Goal: Information Seeking & Learning: Learn about a topic

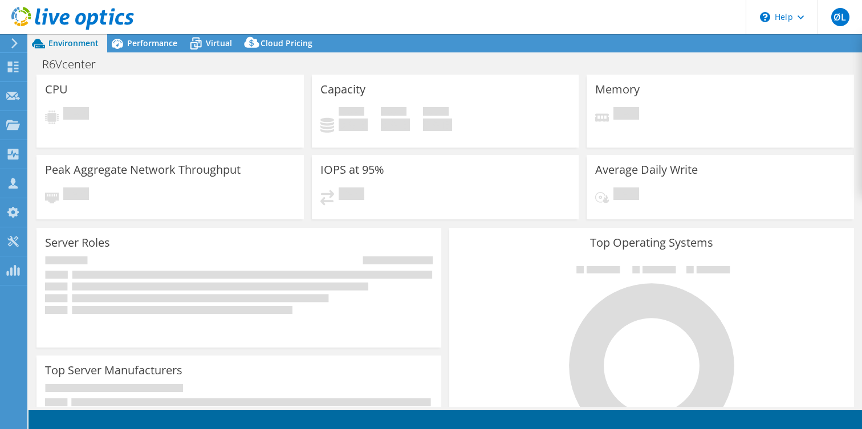
select select "EUFrankfurt"
select select "USD"
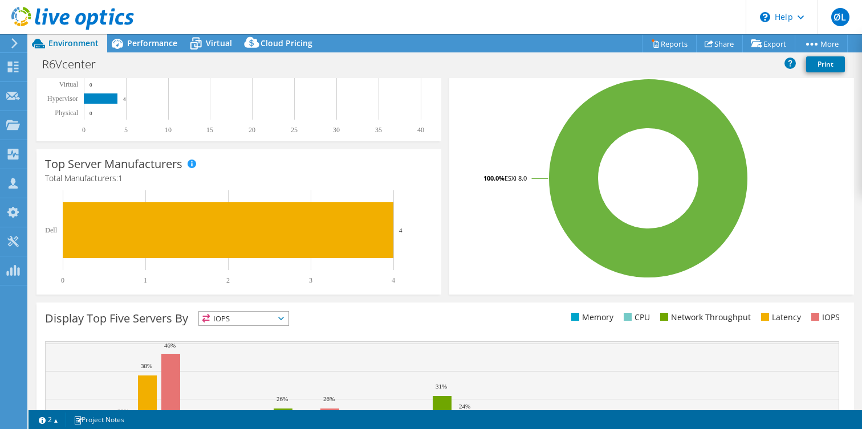
scroll to position [201, 0]
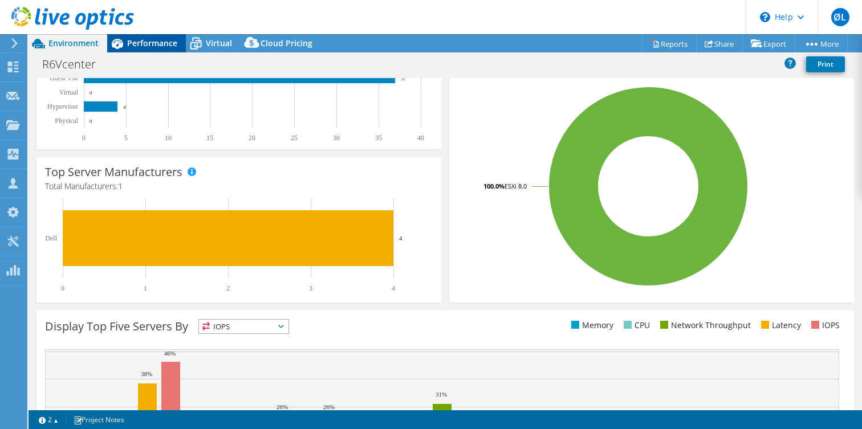
click at [173, 51] on div "Performance" at bounding box center [146, 43] width 79 height 18
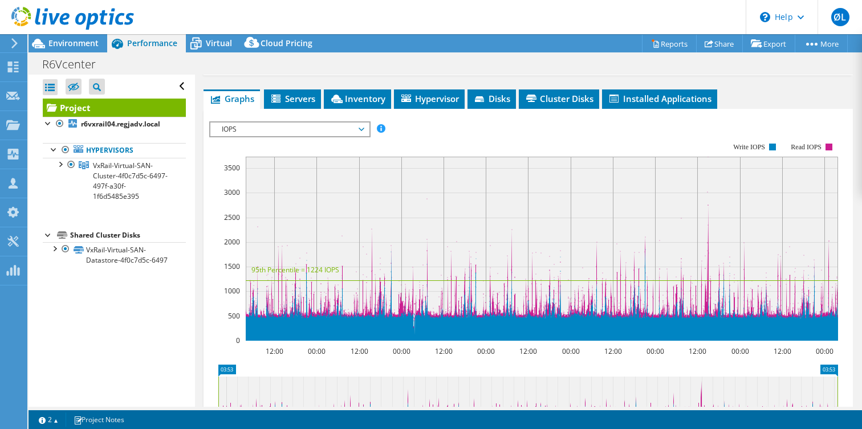
scroll to position [220, 0]
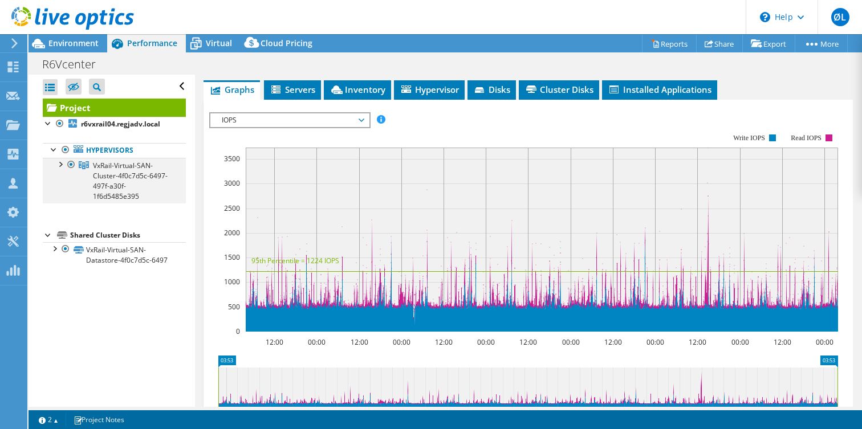
click at [60, 166] on div at bounding box center [59, 163] width 11 height 11
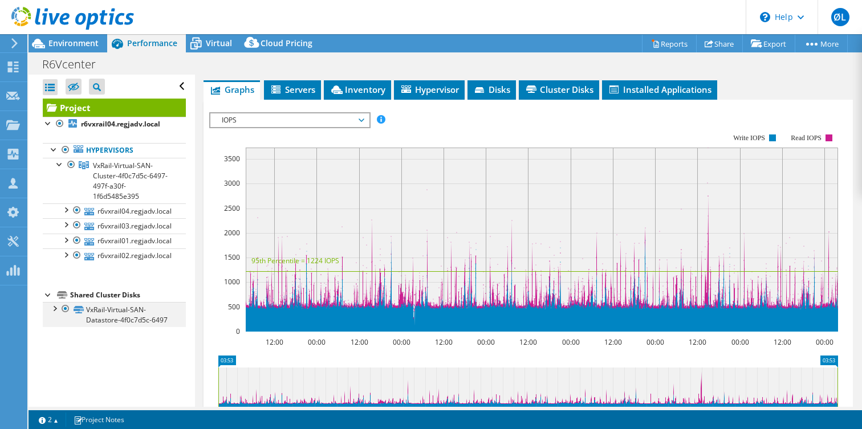
click at [56, 302] on div at bounding box center [53, 307] width 11 height 11
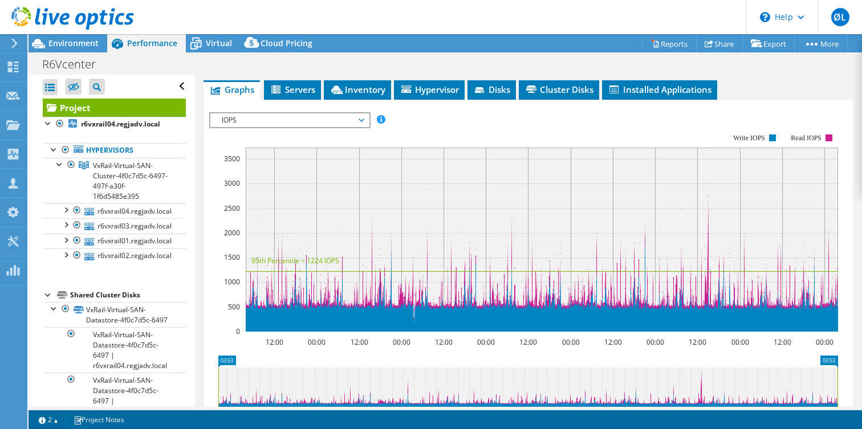
click at [359, 127] on span "IOPS" at bounding box center [289, 120] width 146 height 14
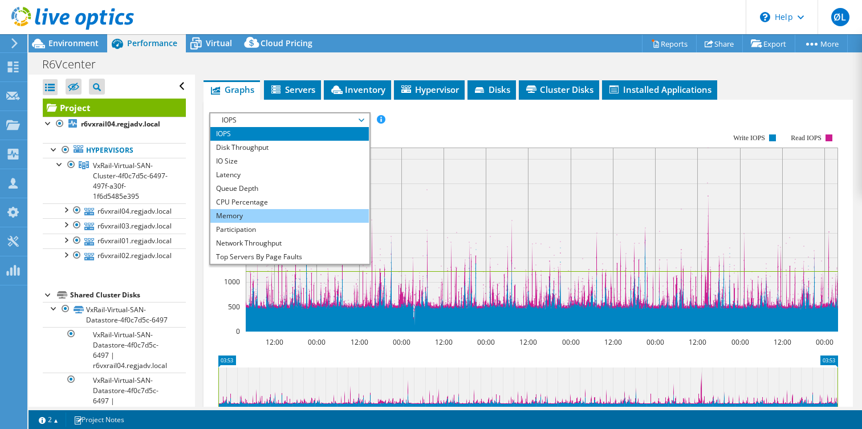
click at [307, 223] on li "Memory" at bounding box center [289, 216] width 158 height 14
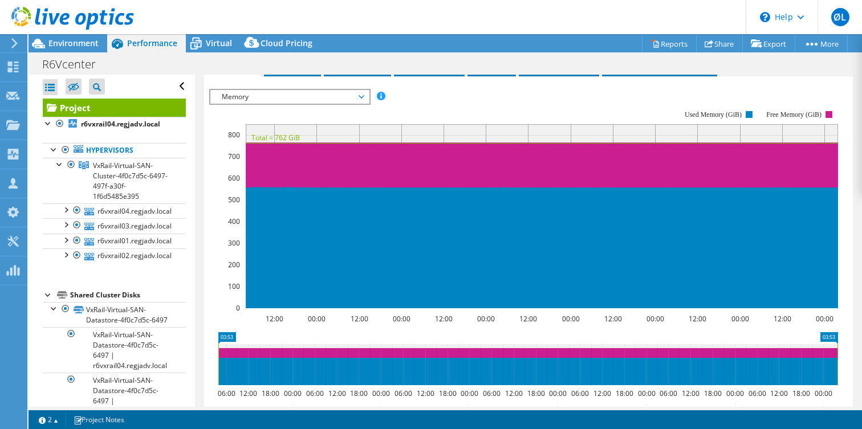
scroll to position [231, 0]
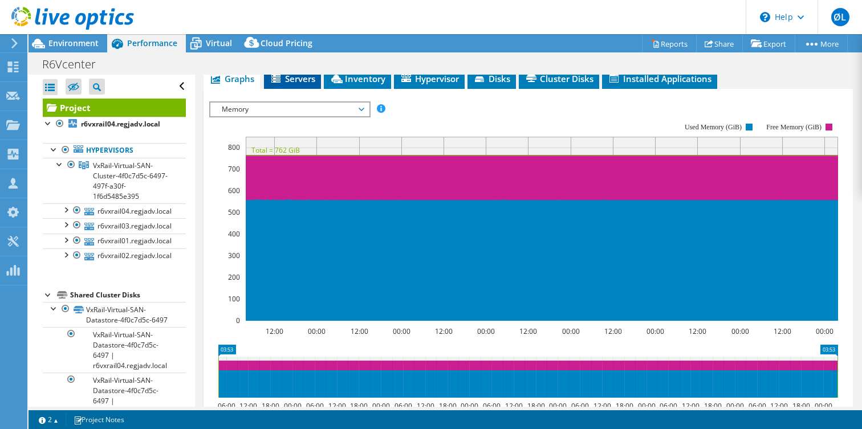
click at [287, 84] on span "Servers" at bounding box center [293, 78] width 46 height 11
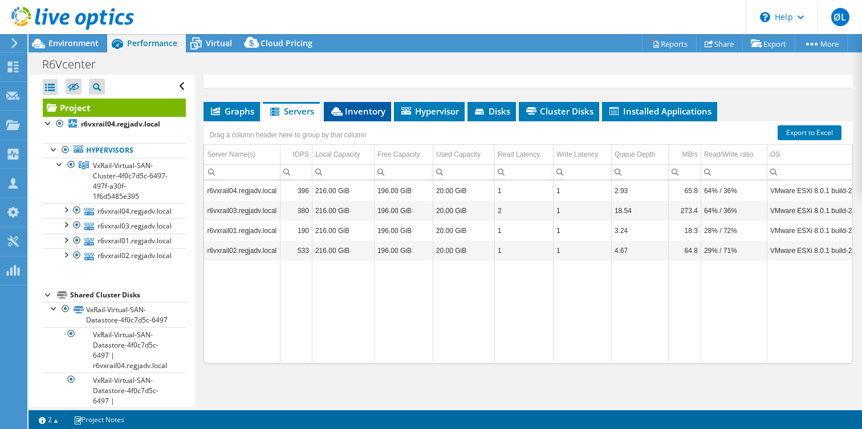
click at [362, 112] on span "Inventory" at bounding box center [357, 110] width 56 height 11
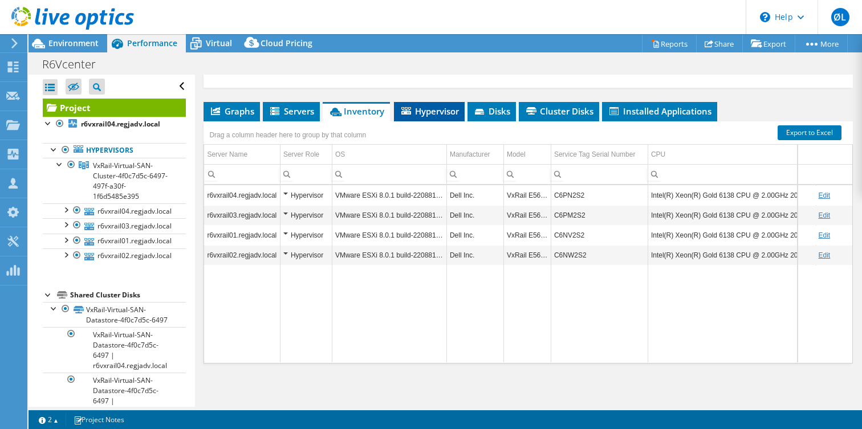
click at [413, 111] on span "Hypervisor" at bounding box center [429, 110] width 59 height 11
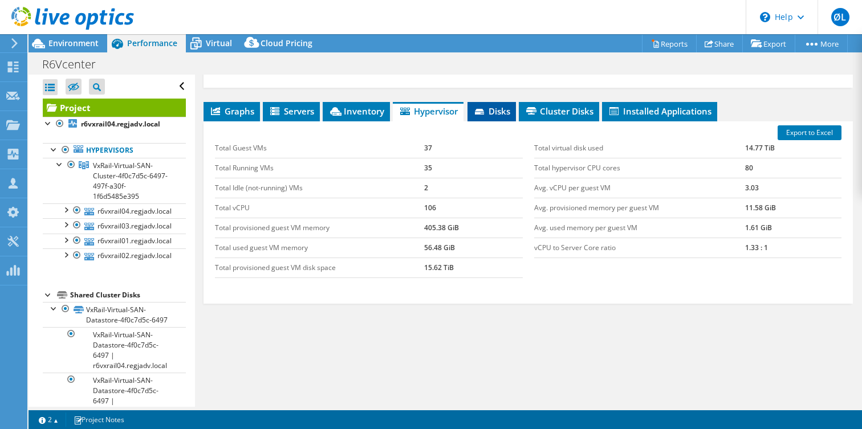
click at [489, 115] on span "Disks" at bounding box center [491, 110] width 37 height 11
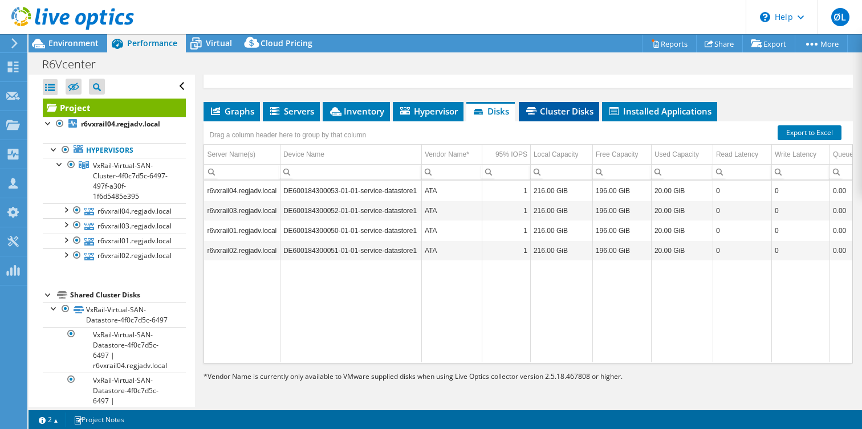
click at [557, 117] on li "Cluster Disks" at bounding box center [559, 111] width 80 height 19
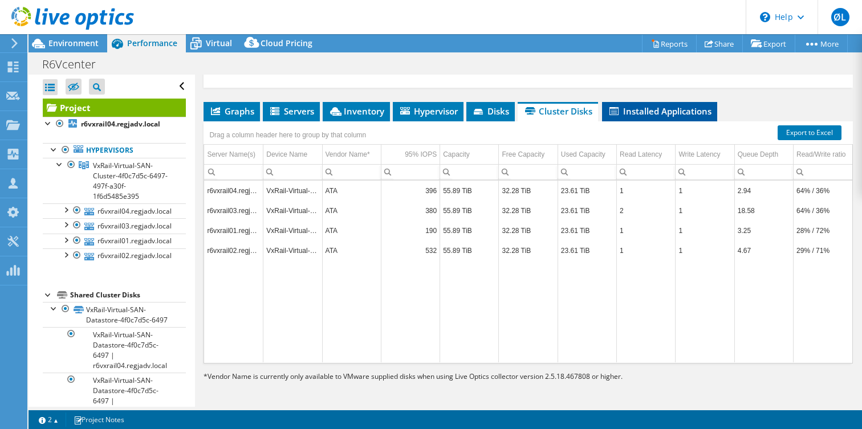
click at [626, 120] on li "Installed Applications" at bounding box center [659, 111] width 115 height 19
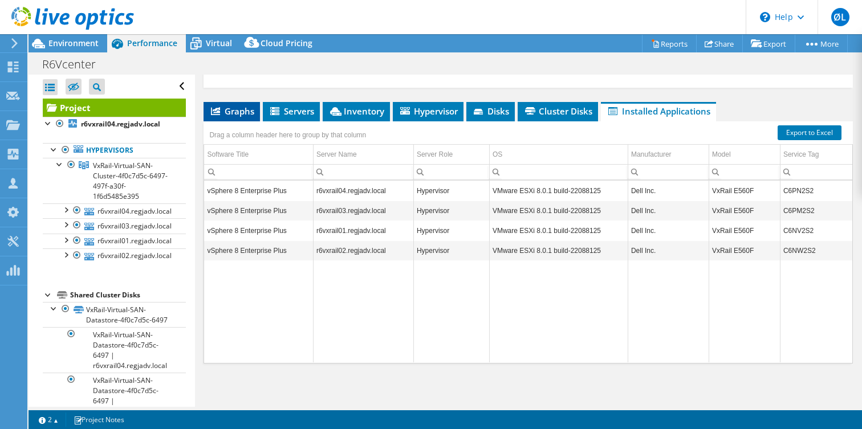
click at [246, 106] on span "Graphs" at bounding box center [231, 110] width 45 height 11
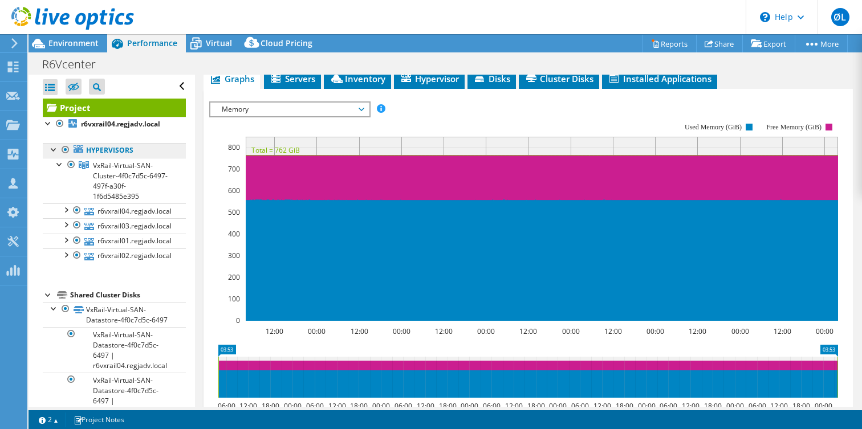
click at [92, 149] on link "Hypervisors" at bounding box center [114, 150] width 143 height 15
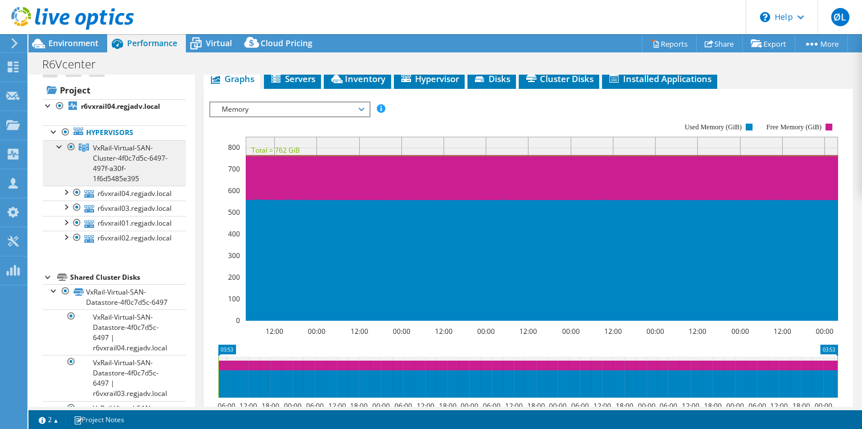
scroll to position [0, 0]
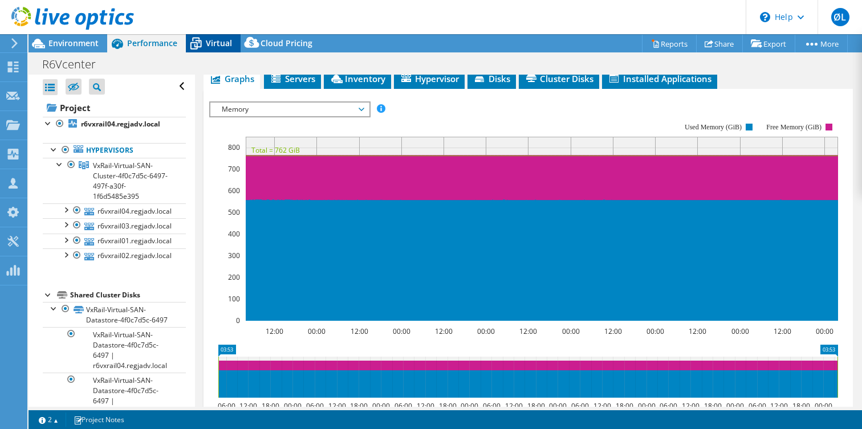
click at [209, 42] on span "Virtual" at bounding box center [219, 43] width 26 height 11
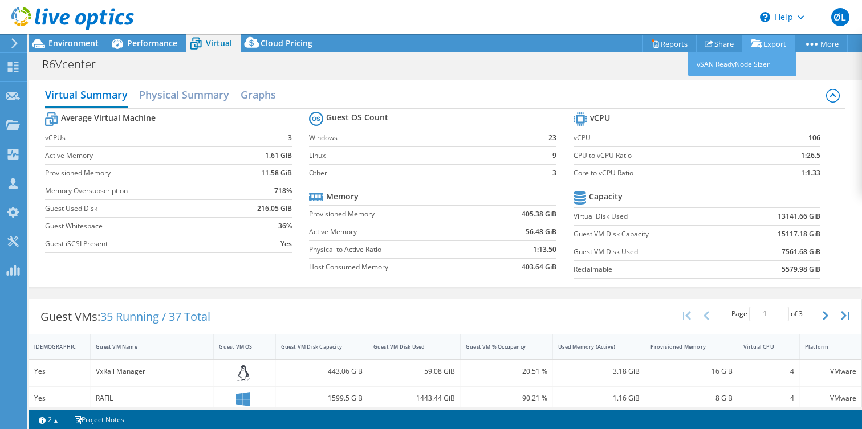
click at [759, 42] on link "Export" at bounding box center [768, 44] width 53 height 18
